Goal: Check status: Check status

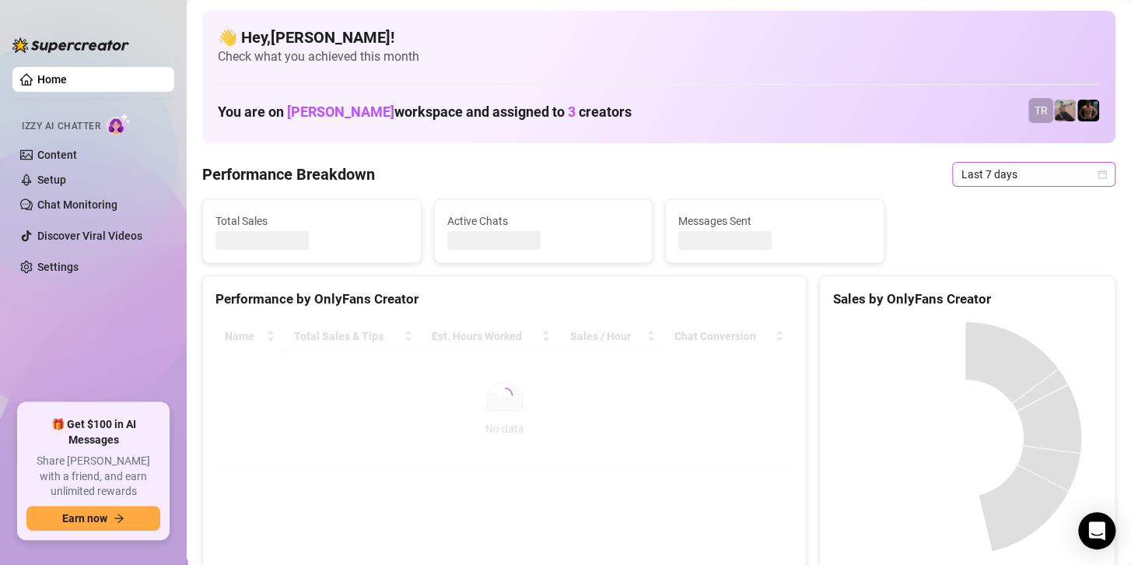
click at [980, 176] on span "Last 7 days" at bounding box center [1033, 174] width 145 height 23
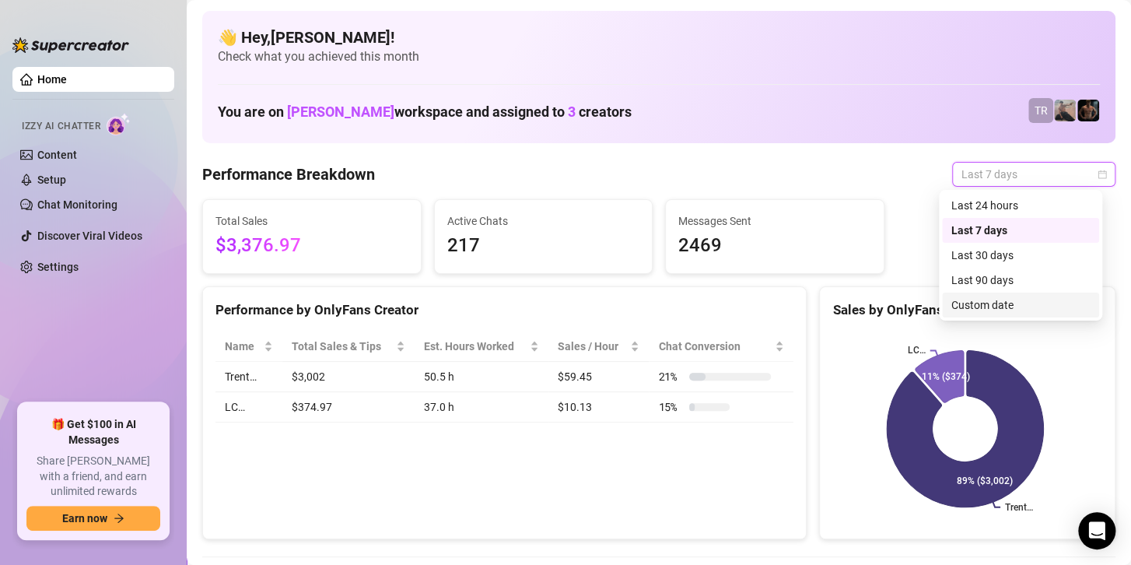
click at [954, 307] on div "Custom date" at bounding box center [1020, 304] width 138 height 17
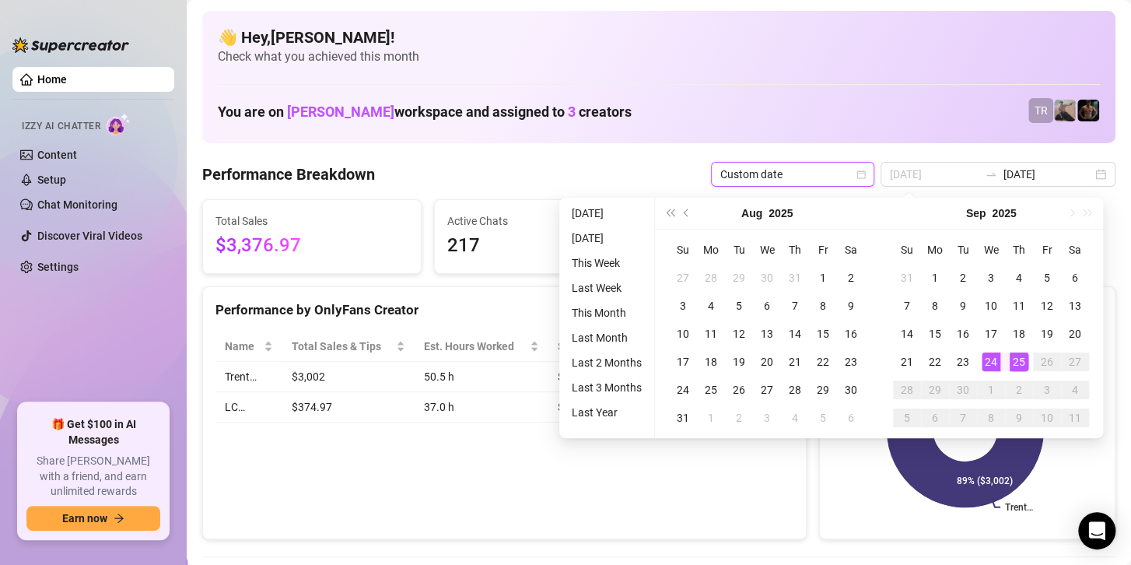
type input "[DATE]"
click at [1016, 365] on div "25" at bounding box center [1018, 361] width 19 height 19
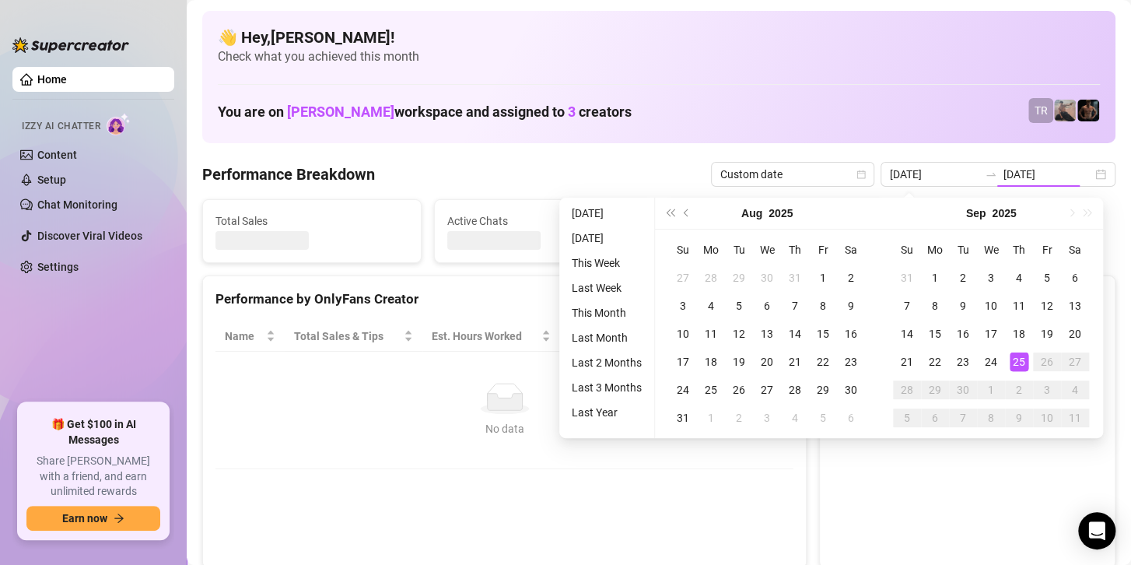
type input "[DATE]"
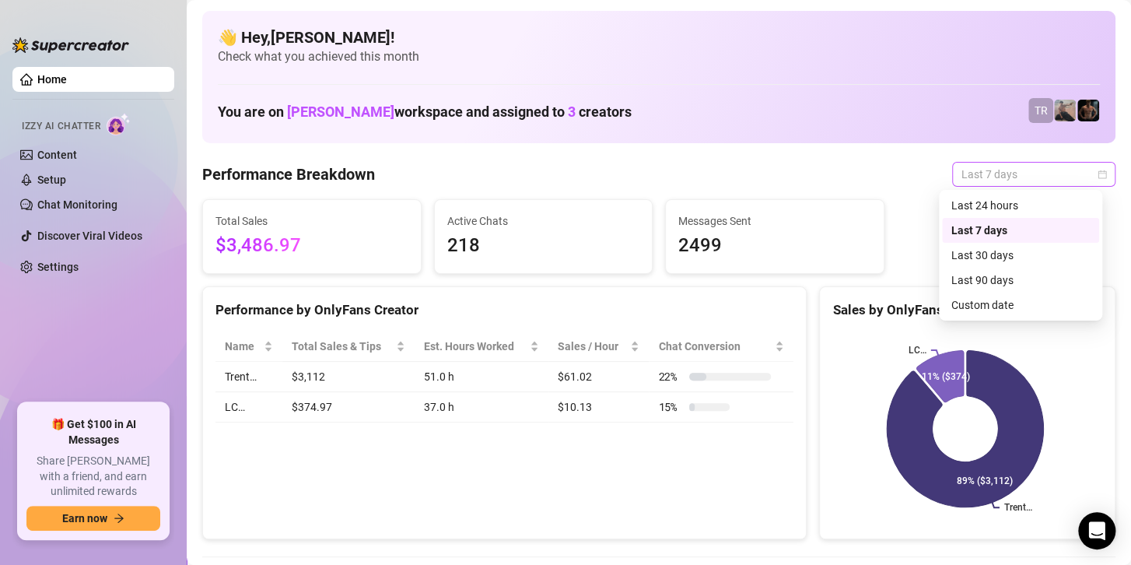
click at [1024, 170] on span "Last 7 days" at bounding box center [1033, 174] width 145 height 23
click at [971, 307] on div "Custom date" at bounding box center [1020, 304] width 138 height 17
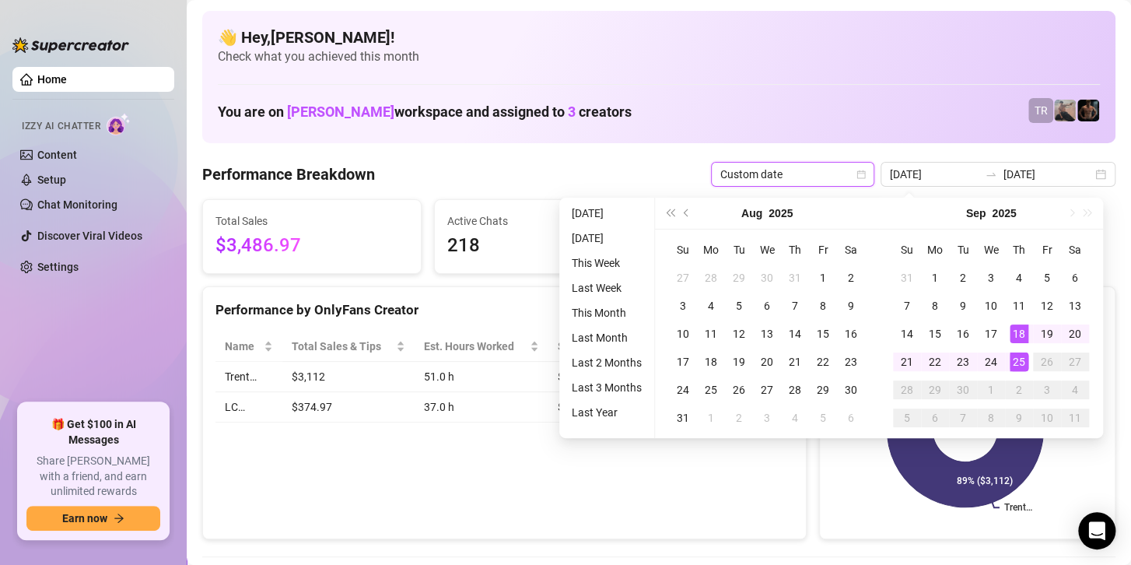
type input "[DATE]"
click at [1013, 361] on div "25" at bounding box center [1018, 361] width 19 height 19
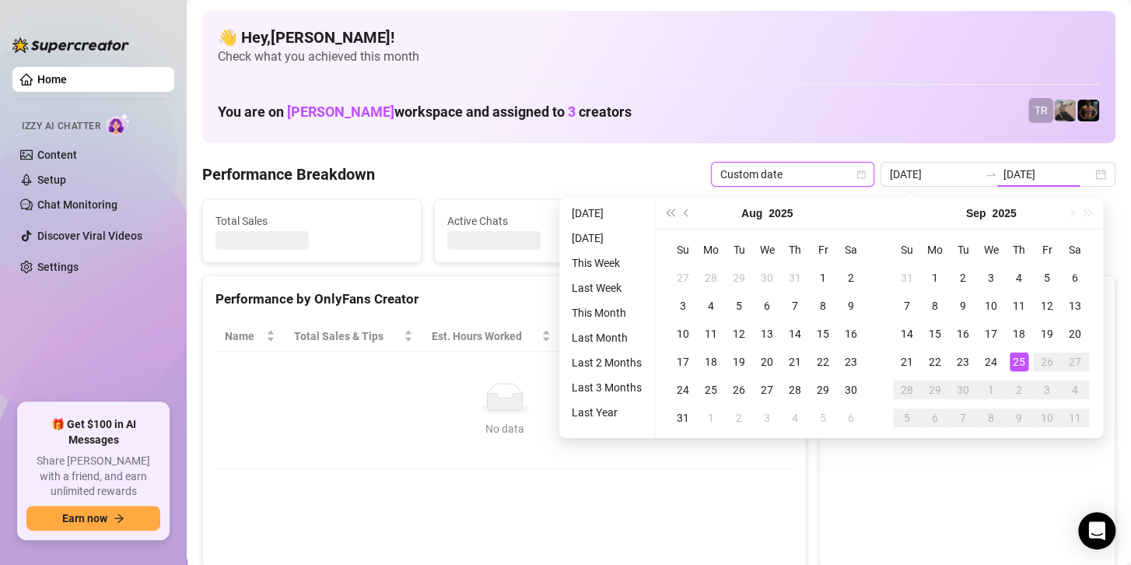
type input "[DATE]"
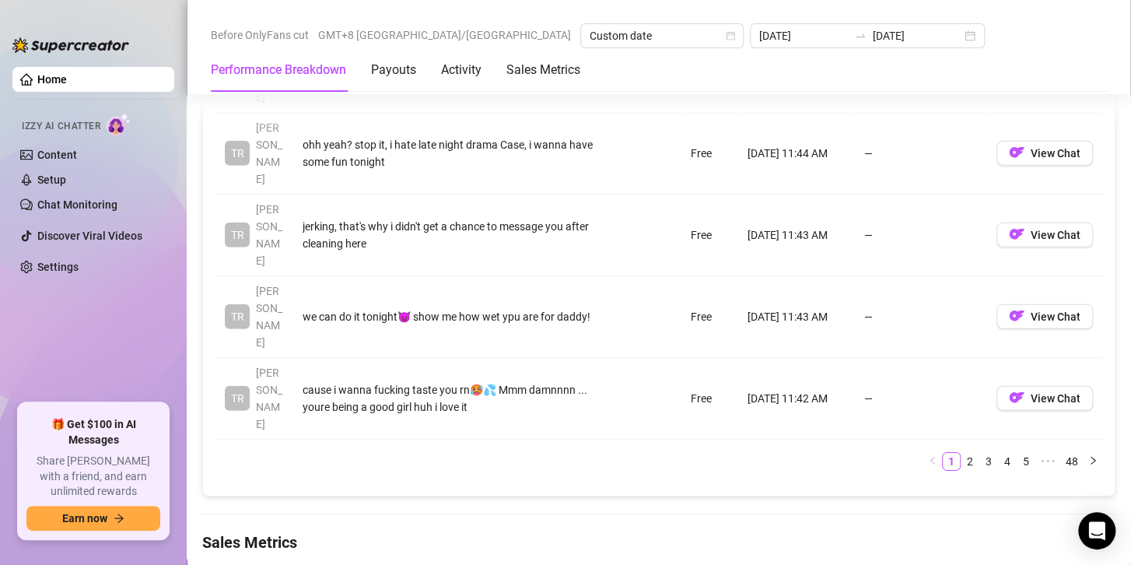
scroll to position [1867, 0]
